Goal: Task Accomplishment & Management: Manage account settings

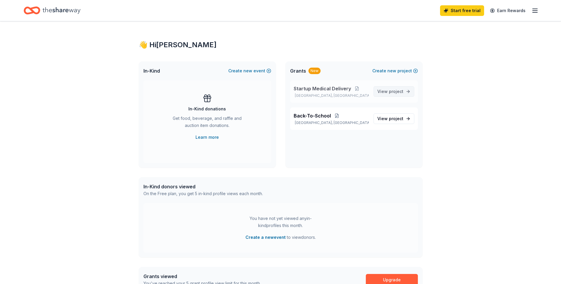
click at [400, 90] on span "project" at bounding box center [396, 91] width 14 height 5
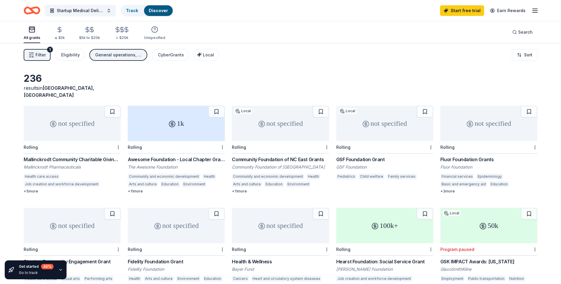
click at [172, 123] on icon at bounding box center [172, 124] width 2 height 2
click at [108, 8] on button "Startup Medical Delivery" at bounding box center [80, 11] width 71 height 12
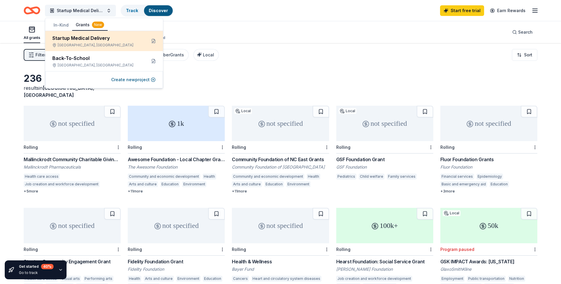
click at [85, 39] on div "Startup Medical Delivery" at bounding box center [96, 38] width 89 height 7
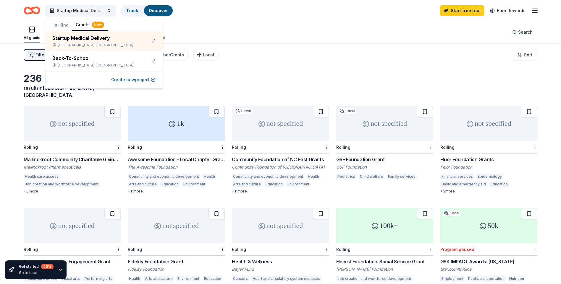
click at [93, 22] on div "New" at bounding box center [98, 25] width 12 height 7
click at [275, 121] on div "not specified" at bounding box center [280, 123] width 97 height 35
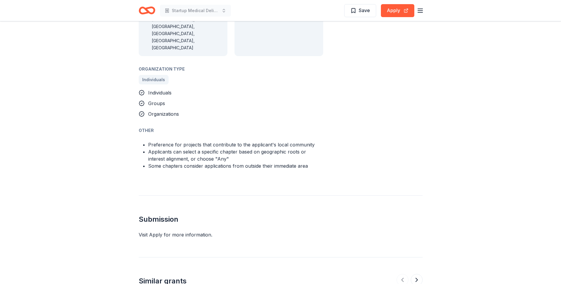
scroll to position [502, 0]
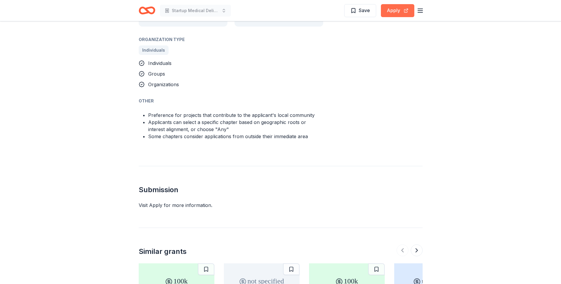
click at [394, 12] on button "Apply" at bounding box center [397, 10] width 33 height 13
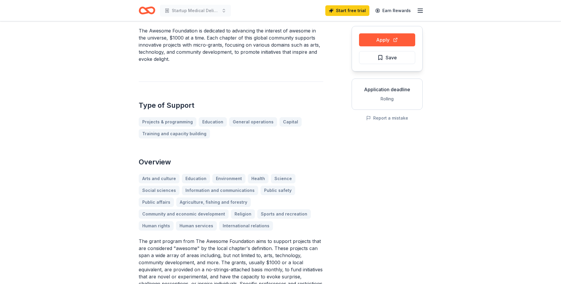
scroll to position [0, 0]
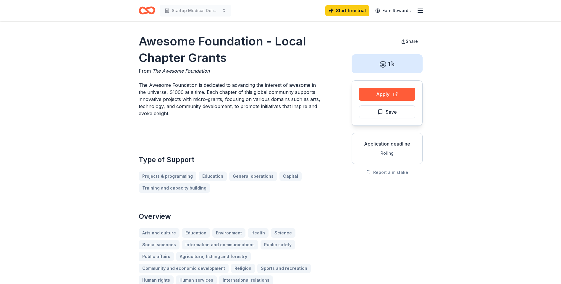
click at [417, 9] on icon "button" at bounding box center [419, 10] width 7 height 7
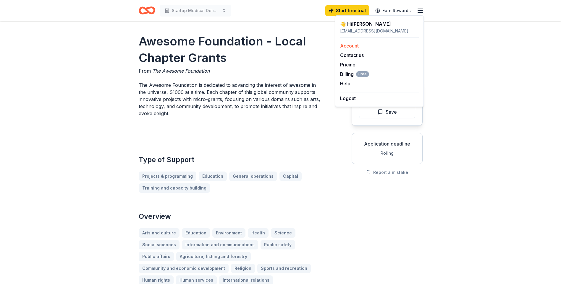
click at [348, 44] on link "Account" at bounding box center [349, 46] width 19 height 6
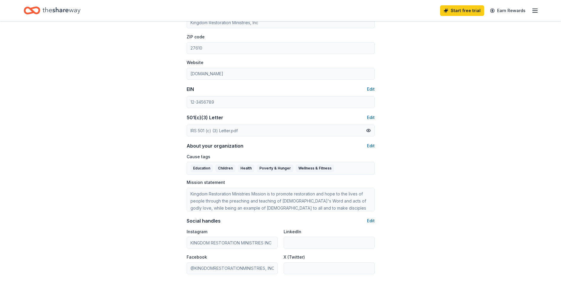
scroll to position [236, 0]
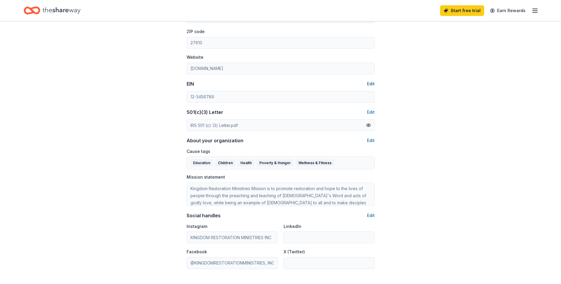
click at [371, 82] on button "Edit" at bounding box center [371, 83] width 8 height 7
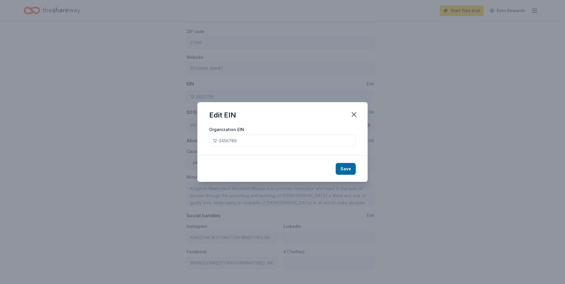
click at [252, 145] on input "Organization EIN" at bounding box center [282, 141] width 147 height 12
type input "47-2644883"
click at [345, 168] on button "Save" at bounding box center [346, 169] width 20 height 12
type input "47-2644883"
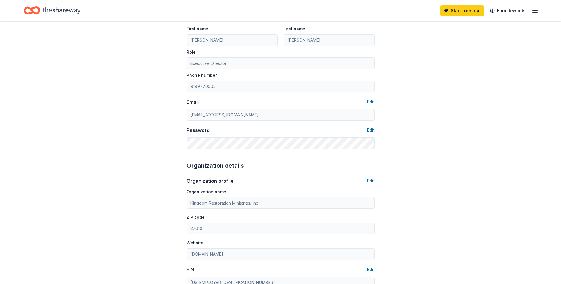
scroll to position [0, 0]
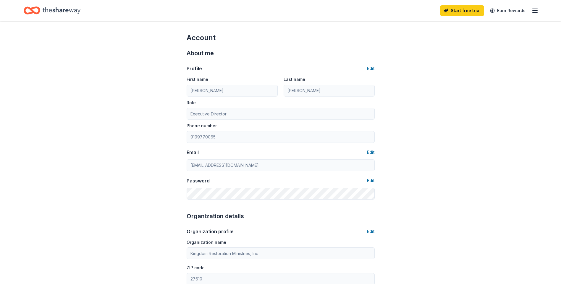
click at [532, 9] on line "button" at bounding box center [534, 9] width 5 height 0
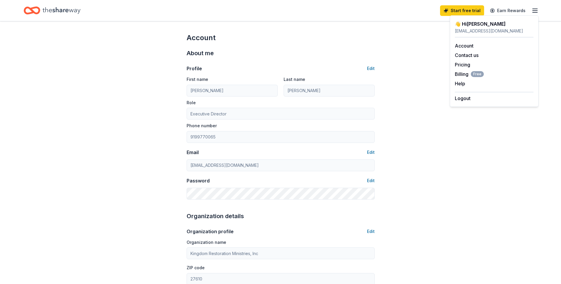
click at [476, 184] on div "Account About me Profile Edit First name Denise Last name Slaughter Role Execut…" at bounding box center [280, 285] width 561 height 528
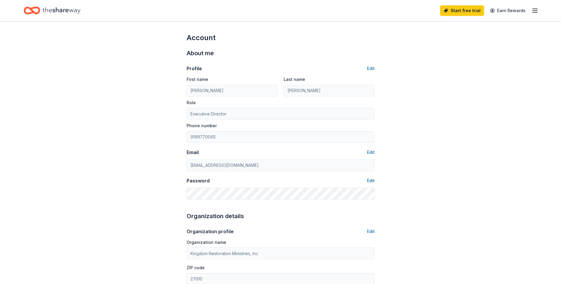
click at [532, 9] on icon "button" at bounding box center [534, 10] width 7 height 7
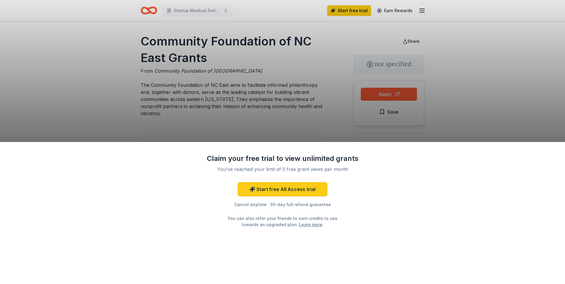
click at [422, 8] on div "Claim your free trial to view unlimited grants You've reached your limit of 5 f…" at bounding box center [282, 142] width 565 height 284
click at [422, 9] on div "Claim your free trial to view unlimited grants You've reached your limit of 5 f…" at bounding box center [282, 142] width 565 height 284
click at [224, 9] on div "Claim your free trial to view unlimited grants You've reached your limit of 5 f…" at bounding box center [282, 142] width 565 height 284
